Goal: Task Accomplishment & Management: Use online tool/utility

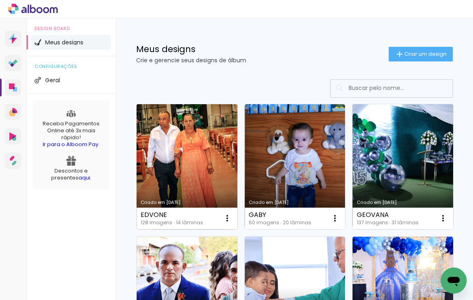
click at [172, 168] on link "Criado em [DATE]" at bounding box center [187, 166] width 101 height 125
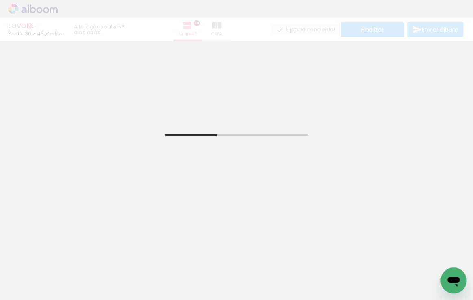
click at [33, 286] on span "Adicionar Fotos" at bounding box center [29, 288] width 24 height 9
click at [0, 0] on input "file" at bounding box center [0, 0] width 0 height 0
